Goal: Find contact information: Find contact information

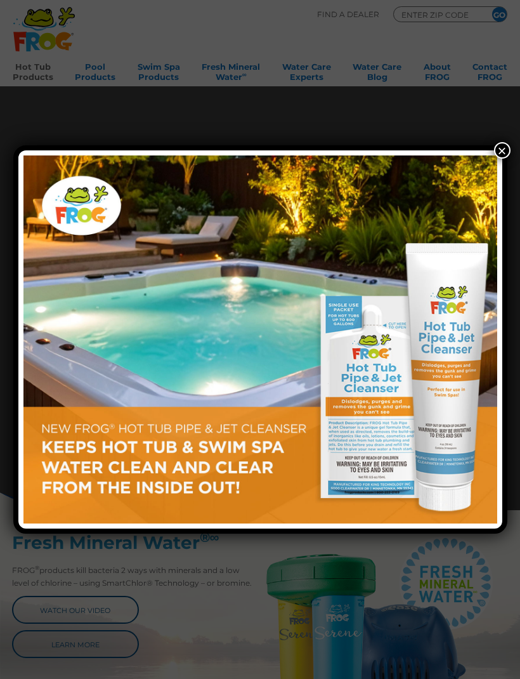
click at [492, 152] on div "×" at bounding box center [260, 339] width 494 height 389
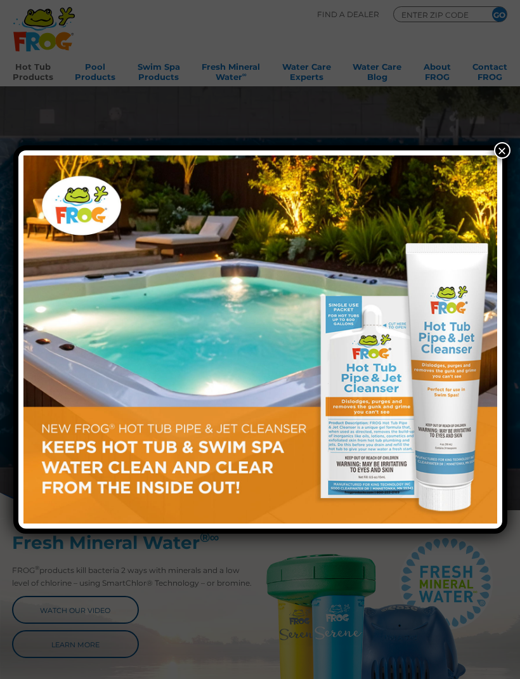
click at [502, 152] on button "×" at bounding box center [502, 150] width 16 height 16
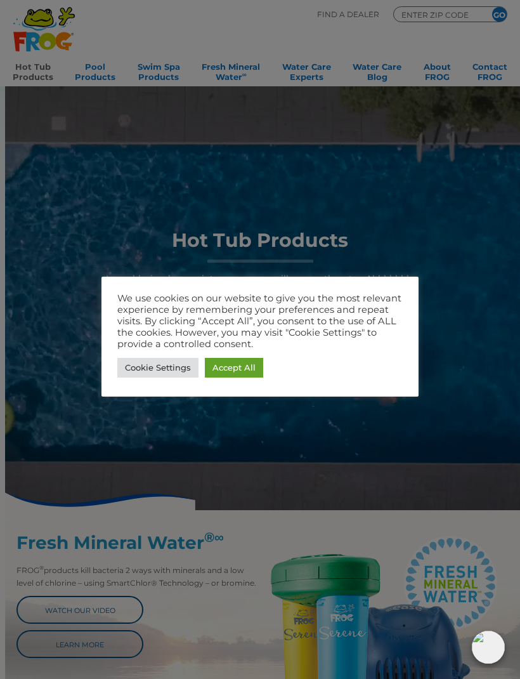
click at [173, 362] on link "Cookie Settings" at bounding box center [157, 368] width 81 height 20
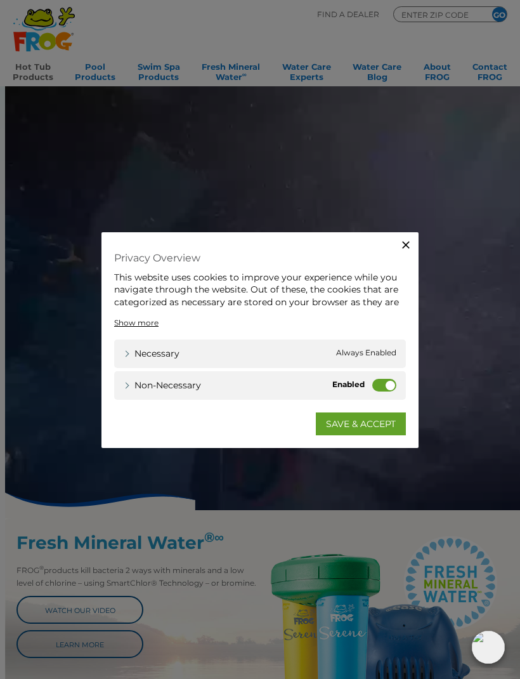
click at [376, 386] on label "Non-necessary" at bounding box center [384, 384] width 24 height 13
click at [0, 0] on input "Non-necessary" at bounding box center [0, 0] width 0 height 0
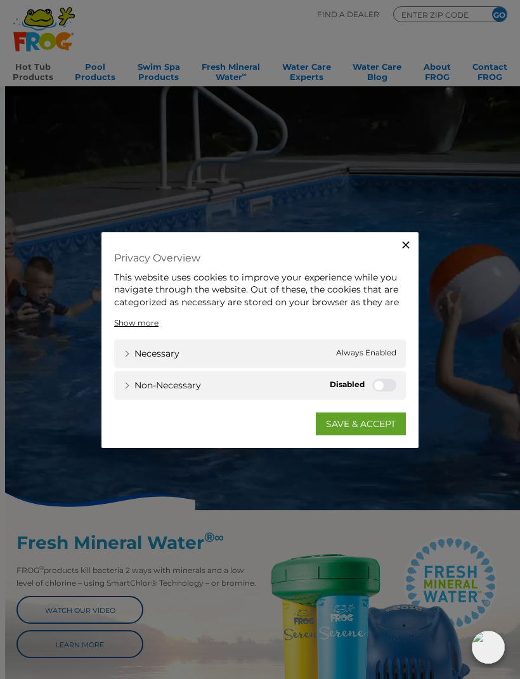
click at [356, 424] on link "SAVE & ACCEPT" at bounding box center [361, 423] width 90 height 23
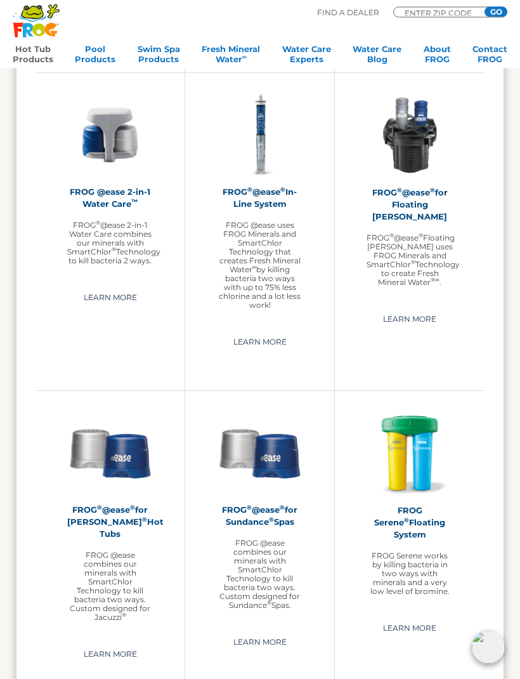
scroll to position [1270, 0]
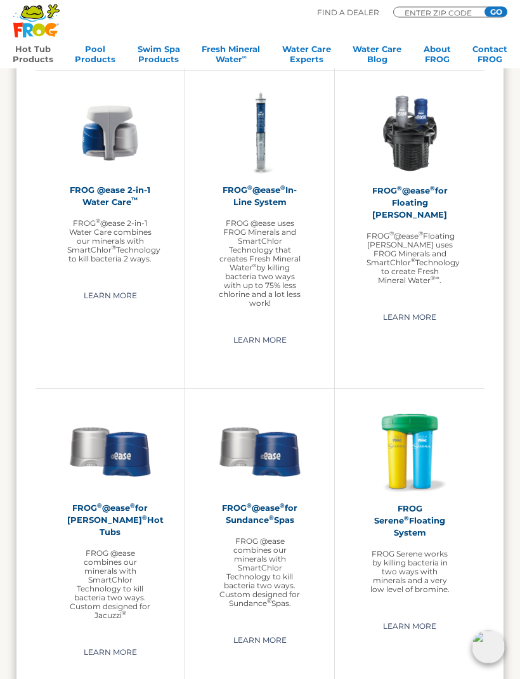
click at [412, 617] on link "Learn More" at bounding box center [410, 627] width 82 height 20
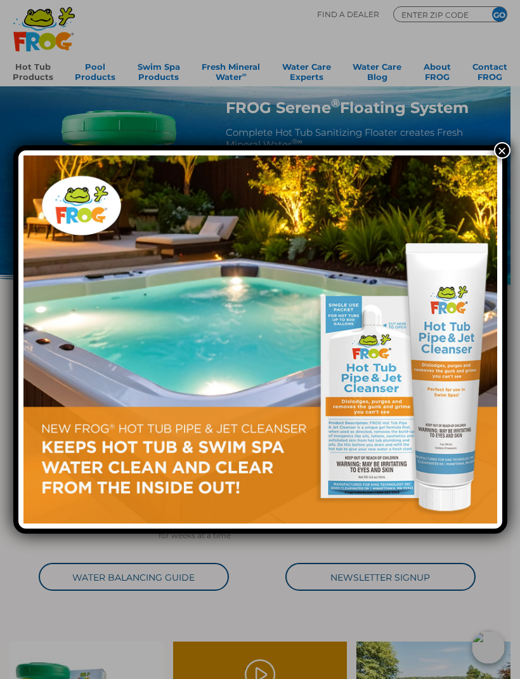
click at [502, 156] on button "×" at bounding box center [502, 150] width 16 height 16
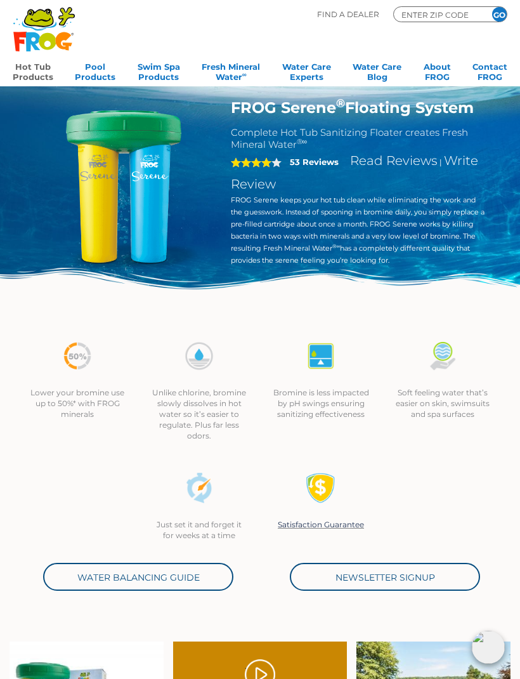
click at [34, 71] on link "Hot Tub Products" at bounding box center [33, 70] width 41 height 25
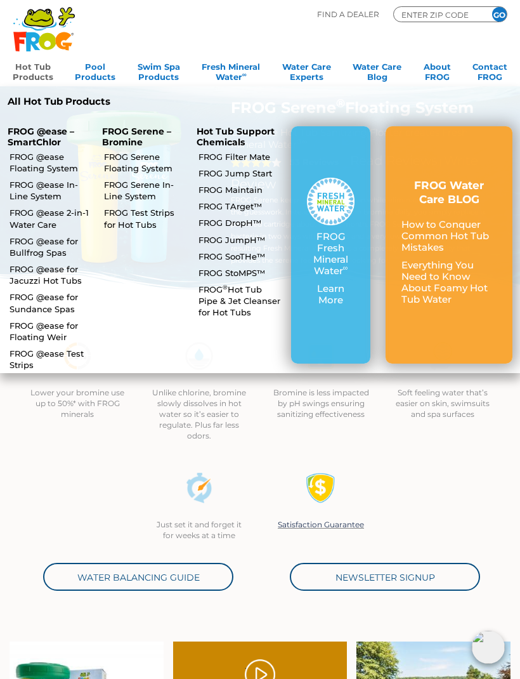
click at [39, 136] on p "FROG @ease – SmartChlor" at bounding box center [47, 137] width 79 height 22
click at [44, 161] on link "FROG @ease Floating System" at bounding box center [51, 162] width 82 height 23
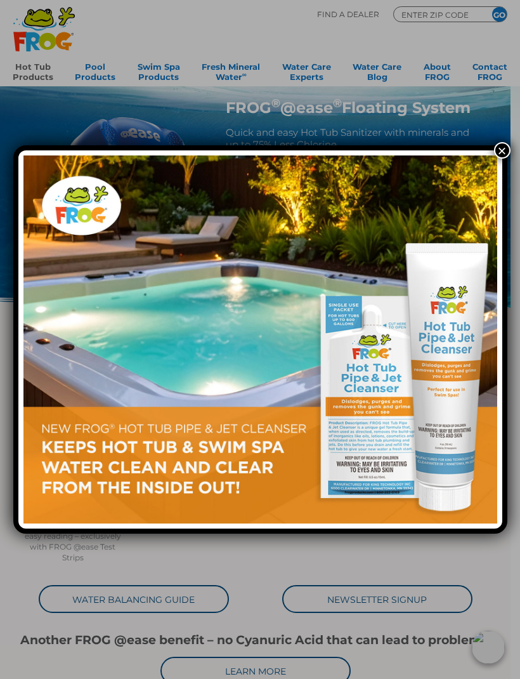
click at [499, 151] on button "×" at bounding box center [502, 150] width 16 height 16
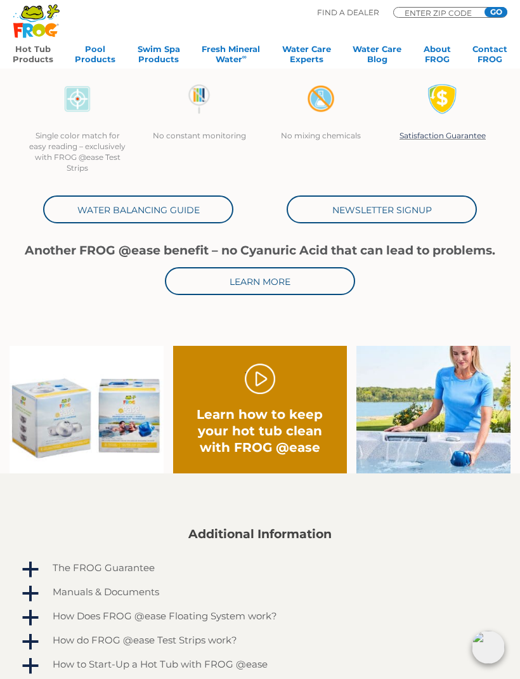
scroll to position [389, 0]
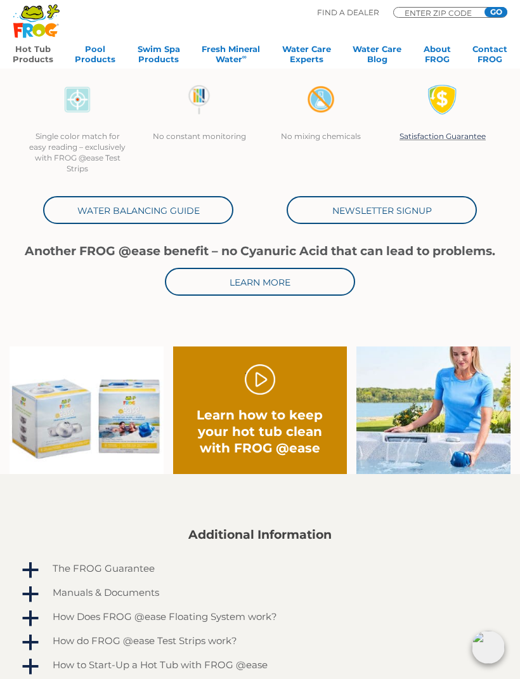
click at [126, 419] on img at bounding box center [87, 410] width 154 height 128
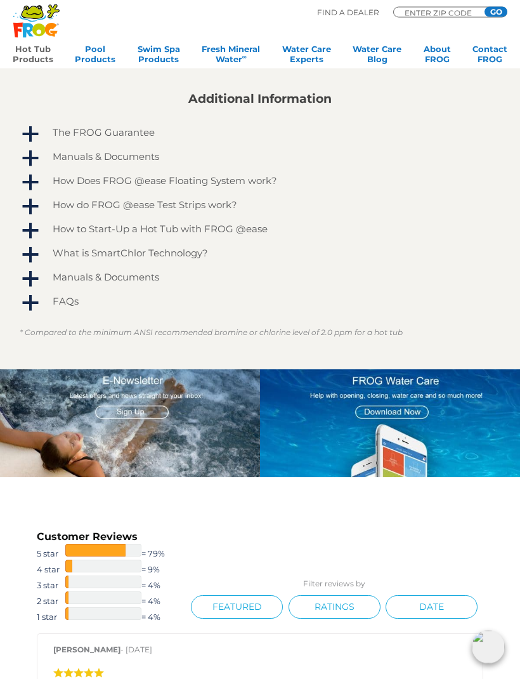
scroll to position [815, 0]
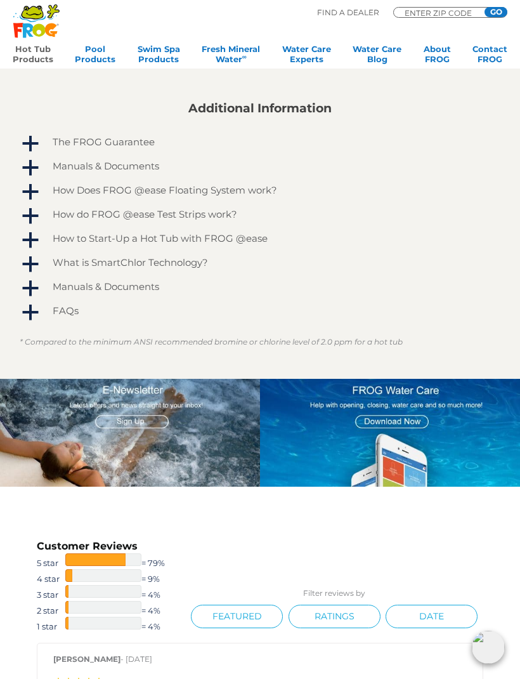
click at [498, 15] on input "GO" at bounding box center [496, 12] width 23 height 10
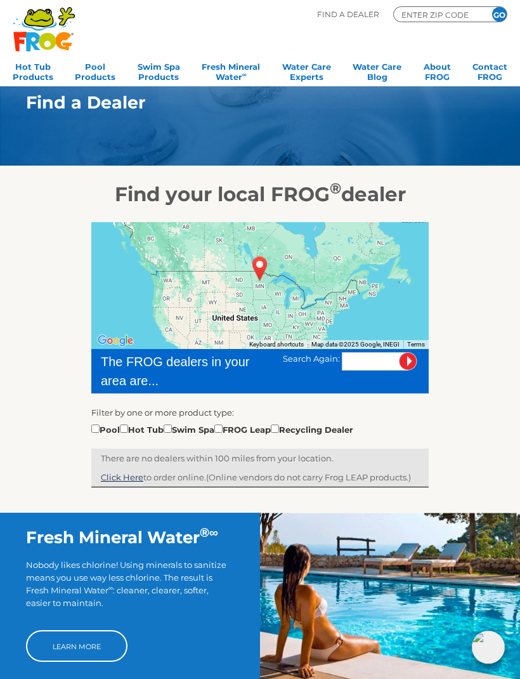
click at [128, 430] on input "checkbox" at bounding box center [124, 428] width 8 height 8
checkbox input "true"
click at [366, 363] on input "text" at bounding box center [375, 361] width 67 height 18
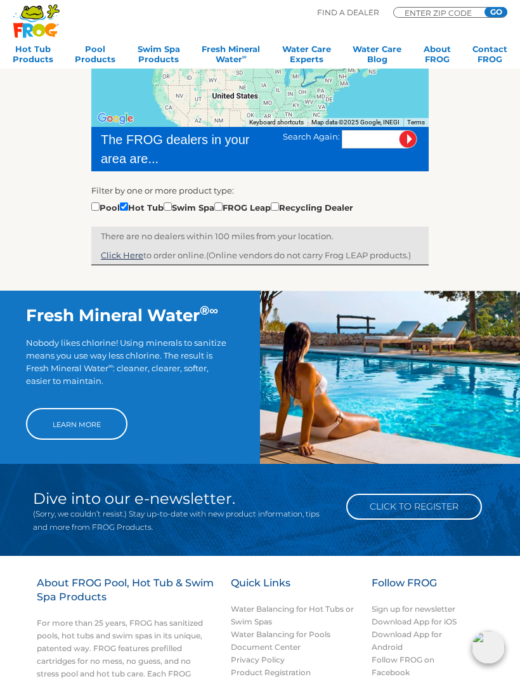
click at [355, 144] on input "text" at bounding box center [375, 139] width 67 height 18
type input "80465"
click at [408, 139] on input "image" at bounding box center [408, 140] width 18 height 18
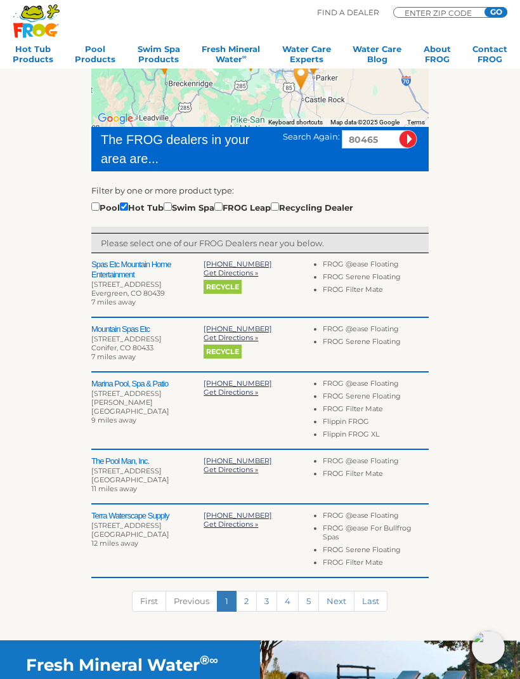
click at [258, 271] on span "Get Directions »" at bounding box center [231, 272] width 55 height 9
